Goal: Task Accomplishment & Management: Use online tool/utility

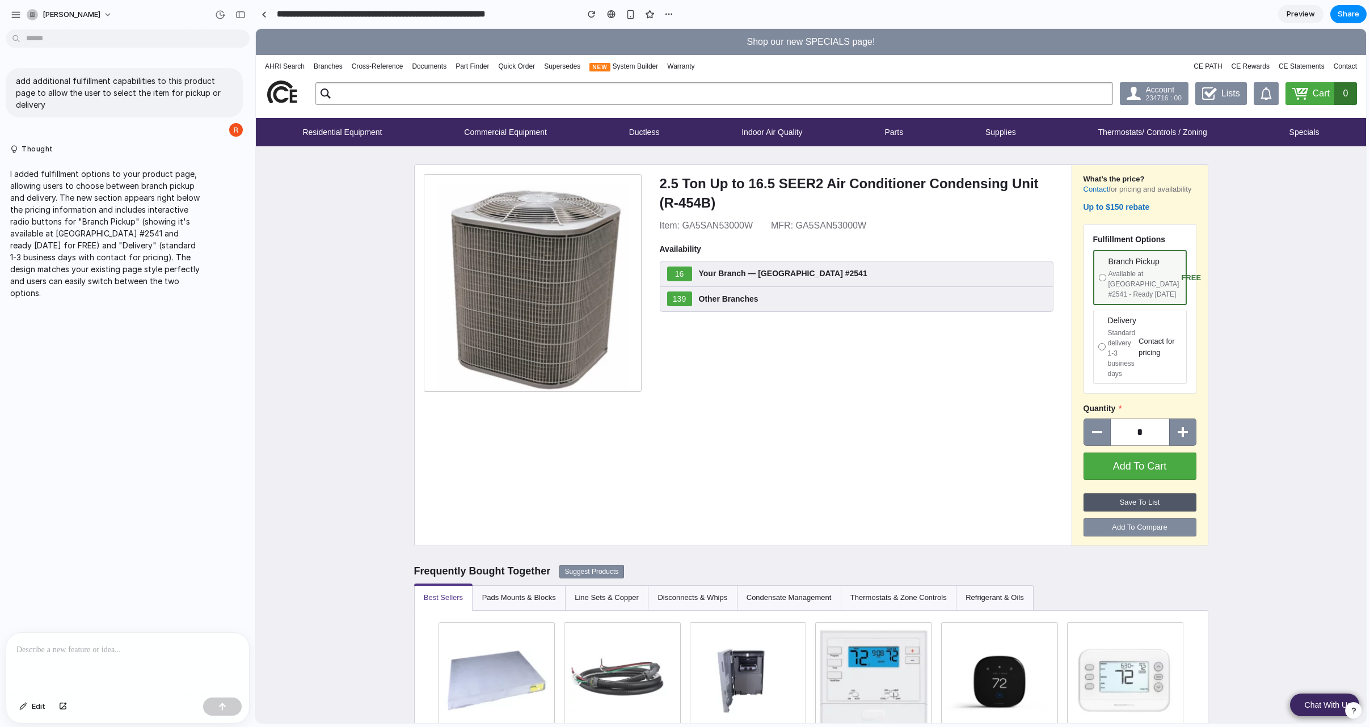
scroll to position [1, 0]
drag, startPoint x: 17, startPoint y: 81, endPoint x: 217, endPoint y: 95, distance: 200.7
click at [217, 95] on p "add additional fulfillment capabilities to this product page to allow the user …" at bounding box center [124, 93] width 217 height 36
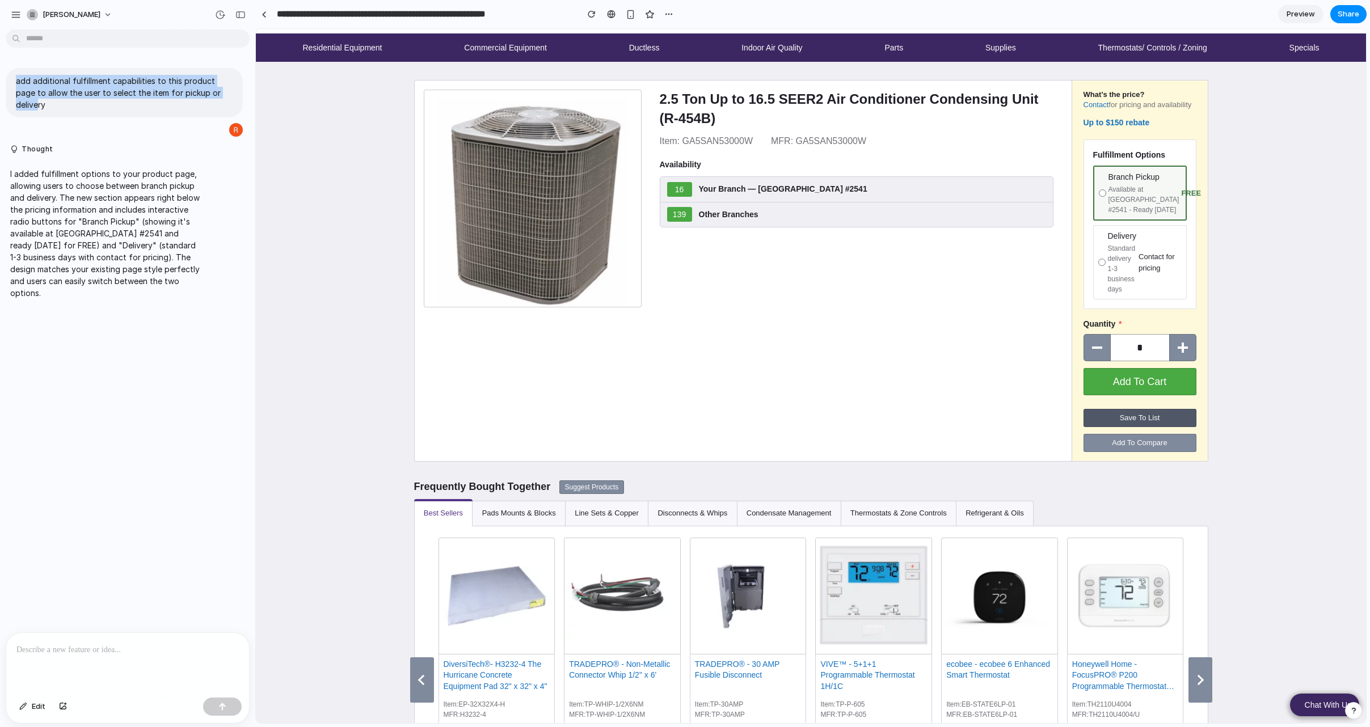
scroll to position [0, 0]
